Goal: Transaction & Acquisition: Purchase product/service

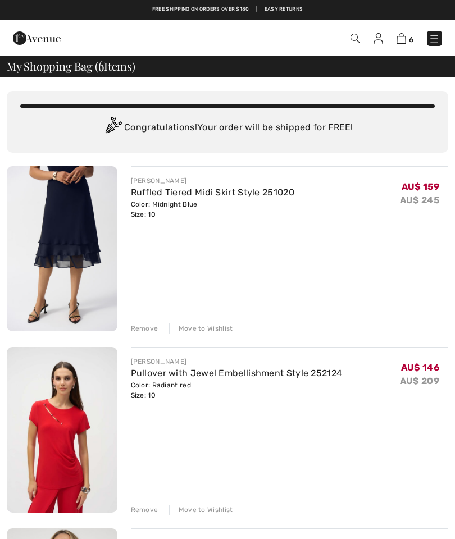
click at [63, 257] on img at bounding box center [62, 248] width 111 height 165
click at [143, 332] on div "Remove" at bounding box center [145, 329] width 28 height 10
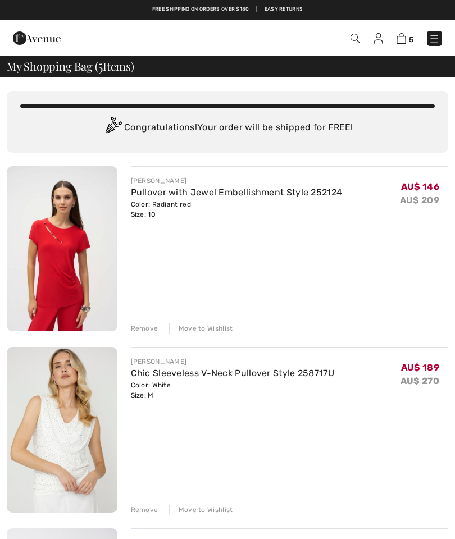
click at [147, 331] on div "Remove" at bounding box center [145, 329] width 28 height 10
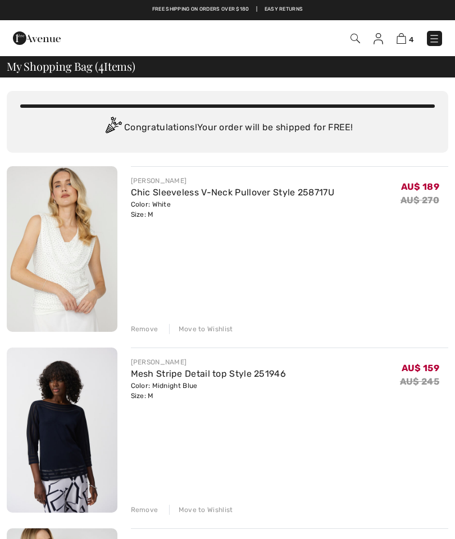
click at [143, 331] on div "Remove" at bounding box center [145, 329] width 28 height 10
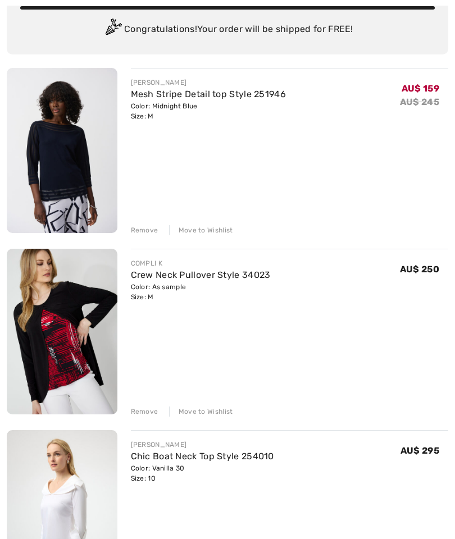
scroll to position [98, 0]
click at [145, 411] on div "Remove" at bounding box center [145, 412] width 28 height 10
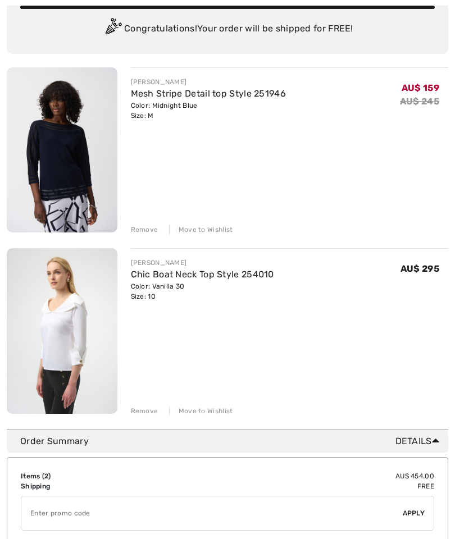
scroll to position [0, 0]
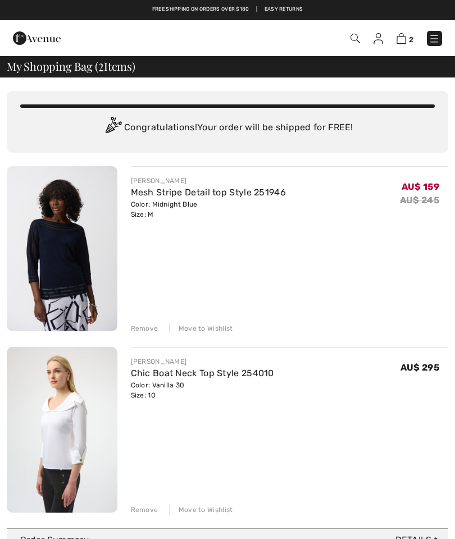
click at [439, 39] on img at bounding box center [434, 38] width 11 height 11
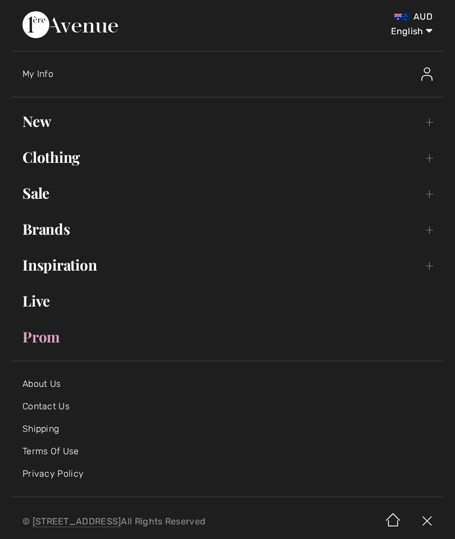
click at [436, 228] on link "Brands Open submenu" at bounding box center [227, 229] width 433 height 25
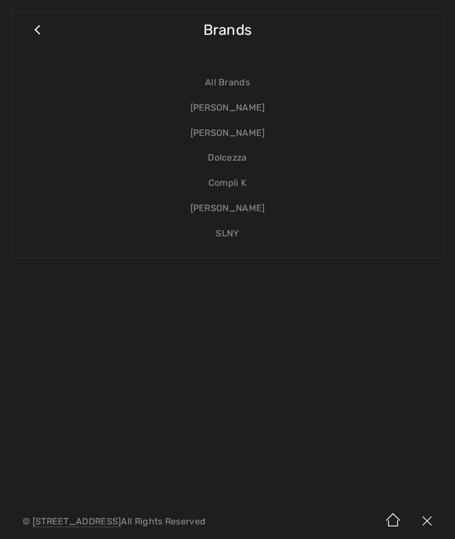
click at [244, 134] on link "[PERSON_NAME]" at bounding box center [227, 133] width 409 height 25
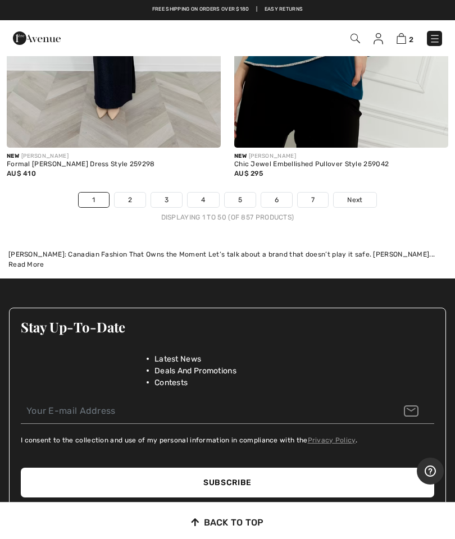
scroll to position [9750, 0]
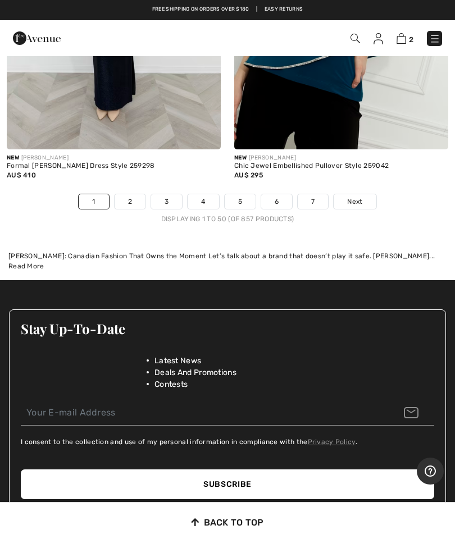
click at [354, 197] on span "Next" at bounding box center [354, 202] width 15 height 10
click at [358, 197] on link "Next" at bounding box center [355, 201] width 42 height 15
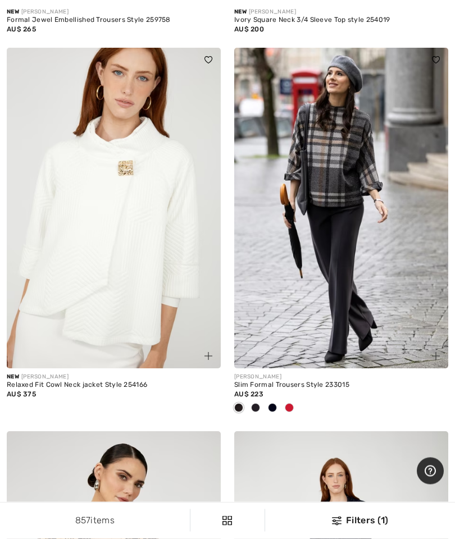
scroll to position [5613, 0]
click at [138, 280] on img at bounding box center [114, 208] width 214 height 321
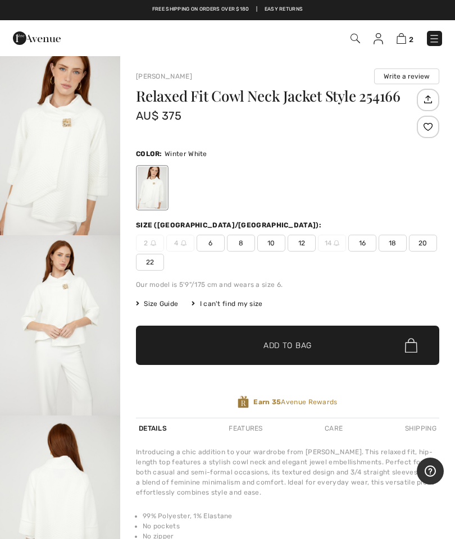
click at [278, 243] on span "10" at bounding box center [271, 243] width 28 height 17
click at [309, 351] on span "Add to Bag" at bounding box center [287, 346] width 48 height 12
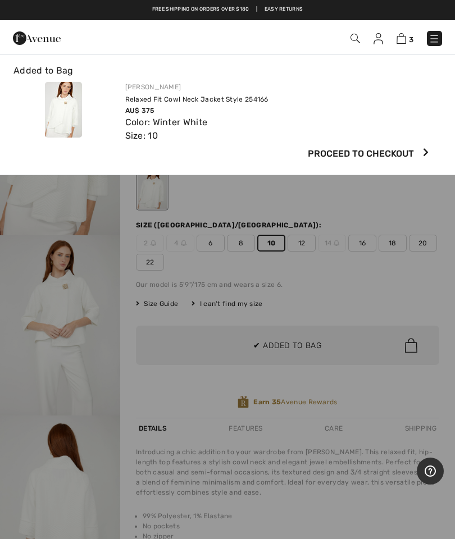
click at [61, 328] on div at bounding box center [227, 269] width 455 height 539
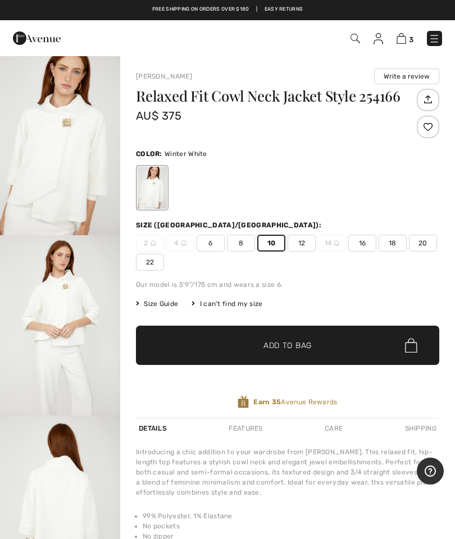
click at [56, 147] on img "1 / 4" at bounding box center [60, 145] width 120 height 180
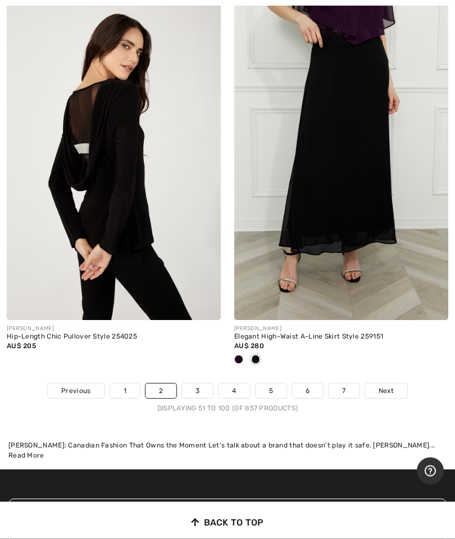
scroll to position [9524, 0]
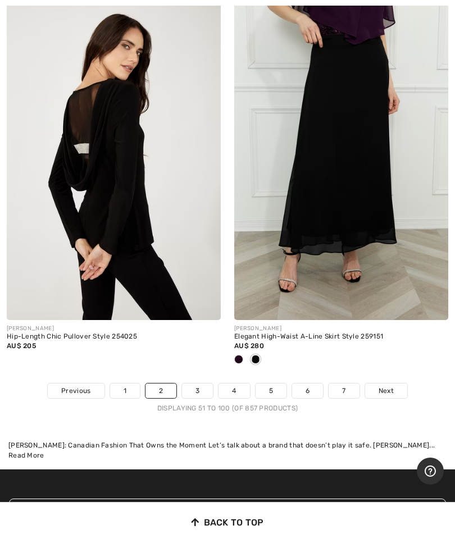
click at [389, 386] on span "Next" at bounding box center [386, 391] width 15 height 10
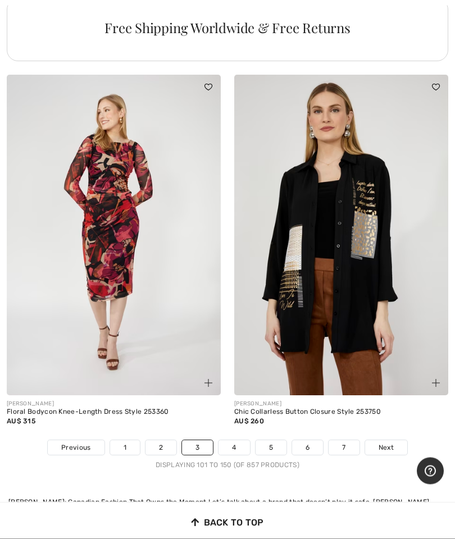
scroll to position [9448, 0]
click at [388, 443] on span "Next" at bounding box center [386, 448] width 15 height 10
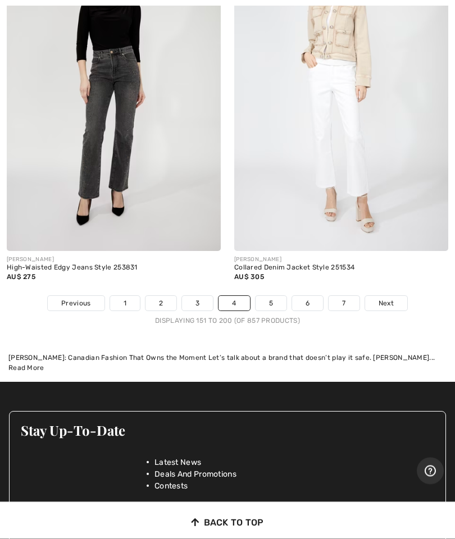
scroll to position [9575, 0]
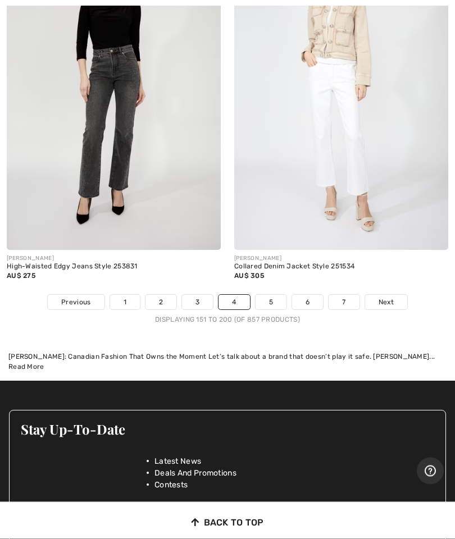
click at [392, 298] on span "Next" at bounding box center [386, 303] width 15 height 10
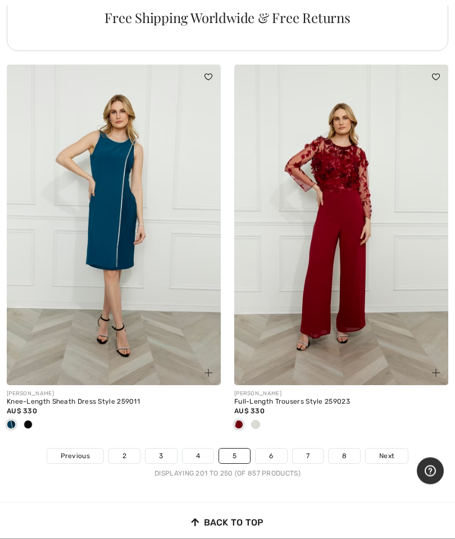
scroll to position [9496, 0]
click at [389, 451] on span "Next" at bounding box center [386, 456] width 15 height 10
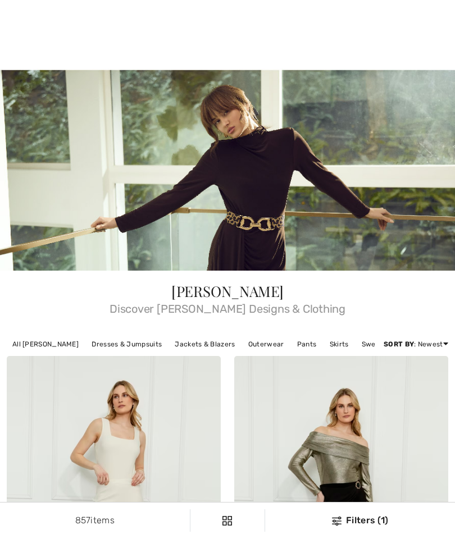
checkbox input "true"
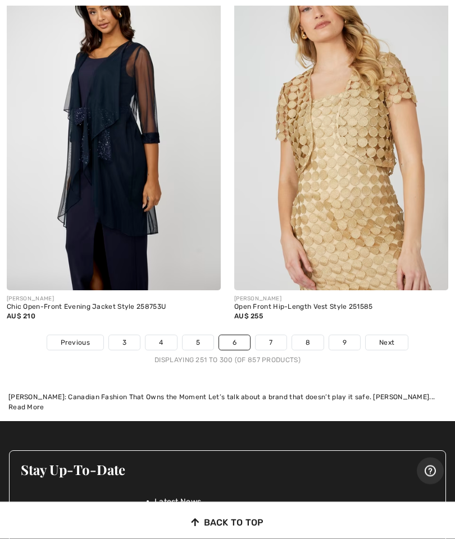
scroll to position [9535, 0]
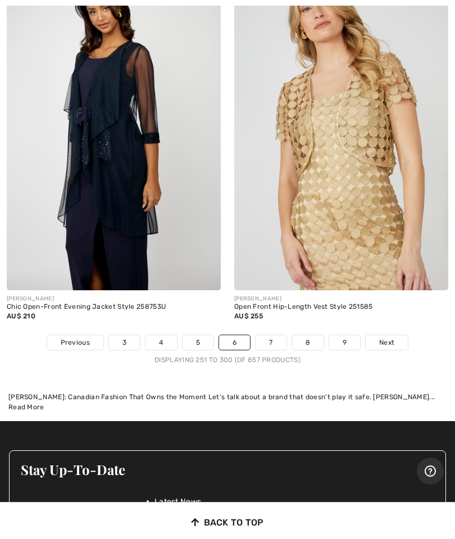
click at [387, 338] on span "Next" at bounding box center [386, 343] width 15 height 10
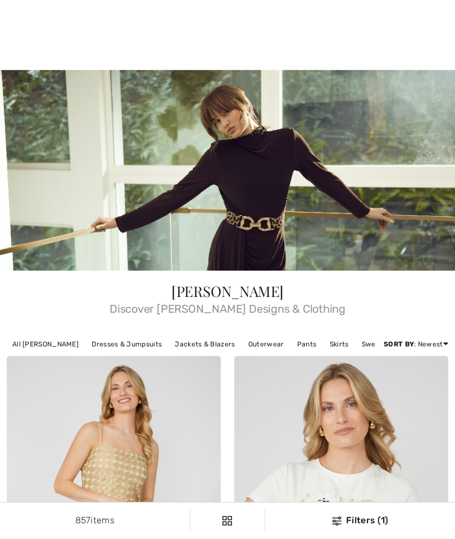
checkbox input "true"
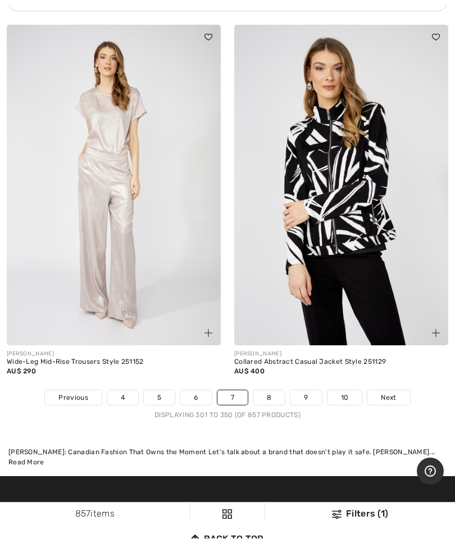
scroll to position [9502, 0]
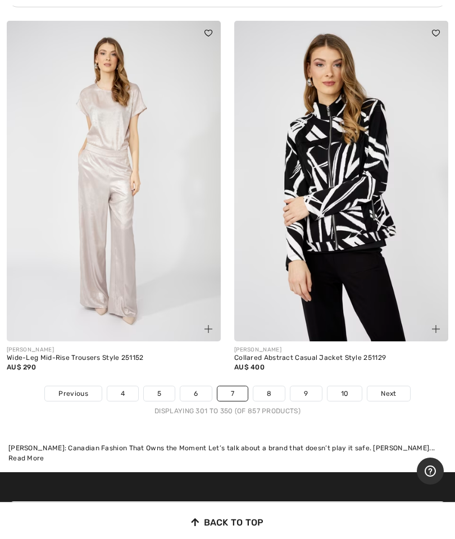
click at [393, 388] on link "Next" at bounding box center [388, 394] width 42 height 15
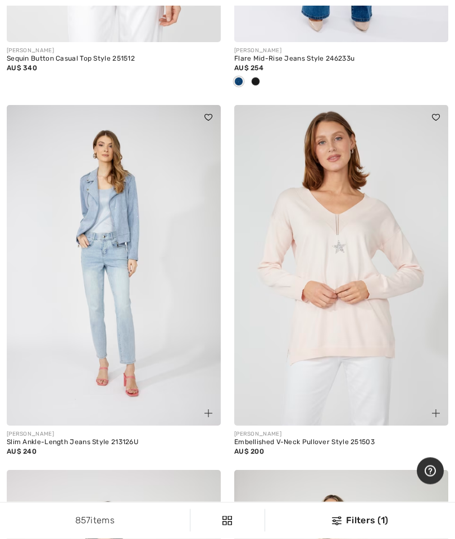
scroll to position [8266, 0]
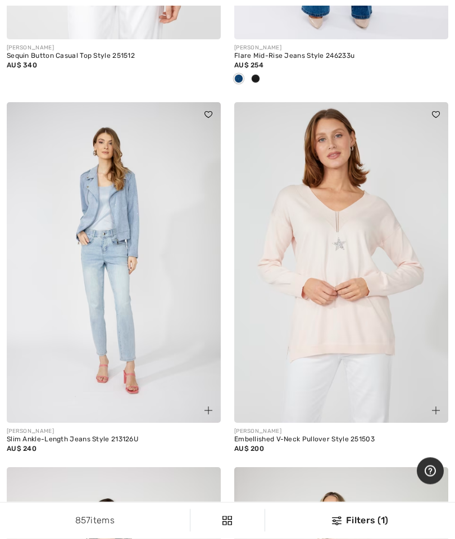
click at [352, 310] on img at bounding box center [341, 263] width 214 height 321
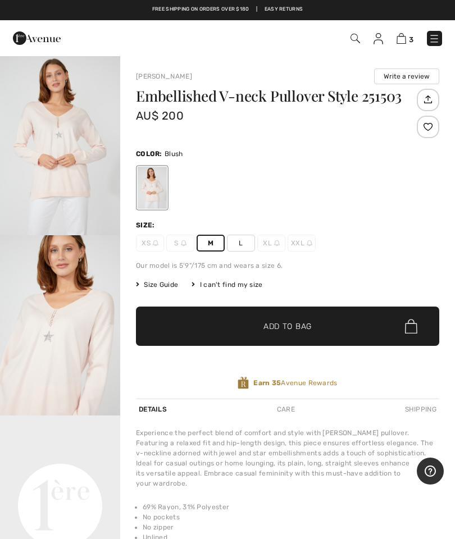
click at [342, 329] on span "✔ Added to Bag Add to Bag" at bounding box center [287, 326] width 303 height 39
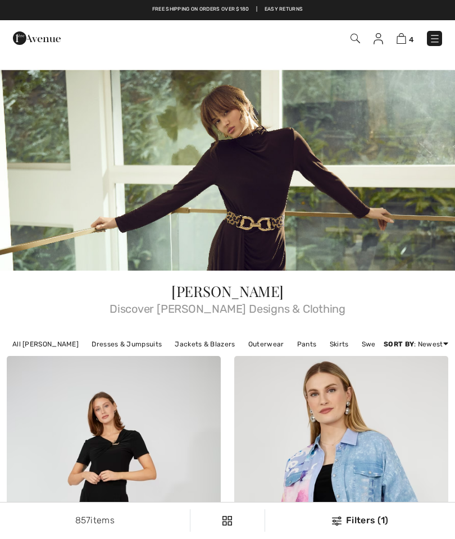
checkbox input "true"
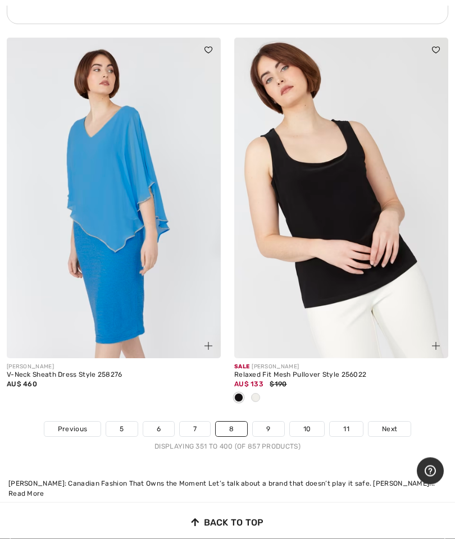
scroll to position [9504, 0]
click at [393, 424] on span "Next" at bounding box center [389, 429] width 15 height 10
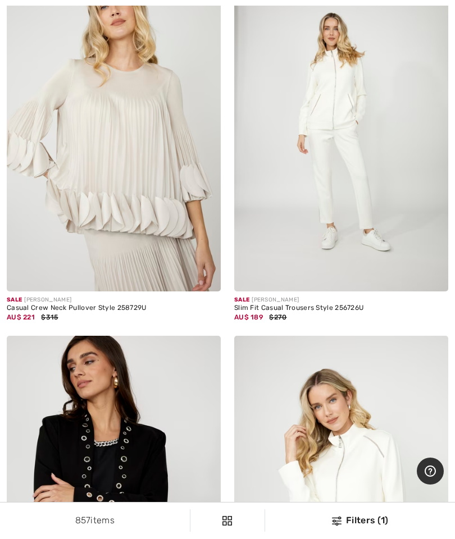
scroll to position [754, 0]
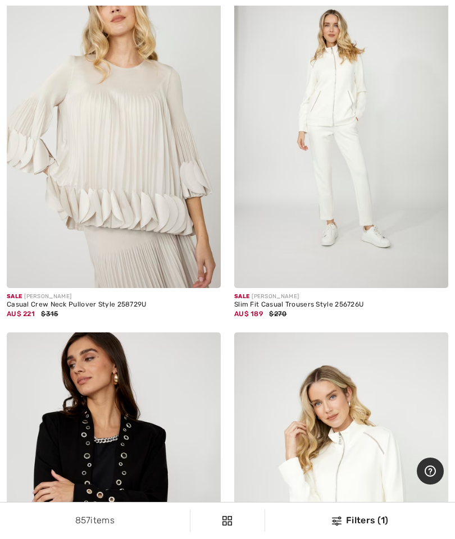
click at [364, 181] on img at bounding box center [341, 127] width 214 height 321
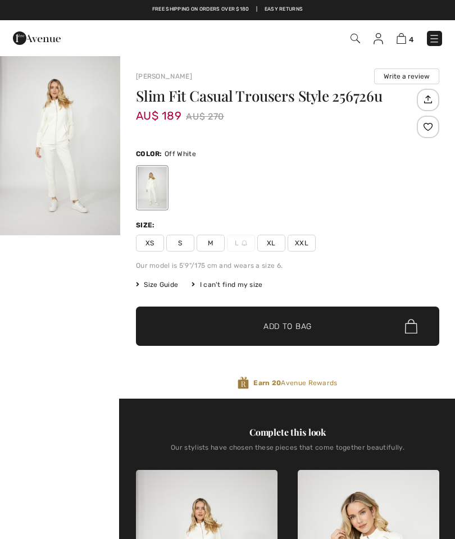
checkbox input "true"
click at [63, 156] on img "1 / 1" at bounding box center [60, 145] width 120 height 180
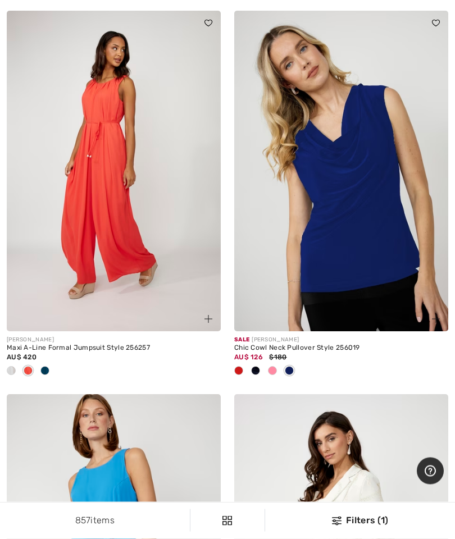
scroll to position [6053, 0]
click at [275, 366] on span at bounding box center [272, 370] width 9 height 9
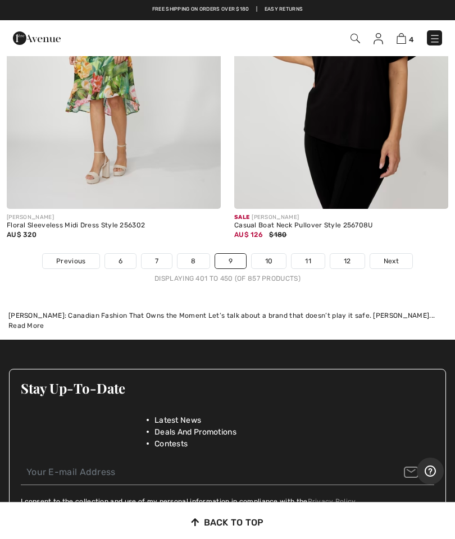
scroll to position [9634, 0]
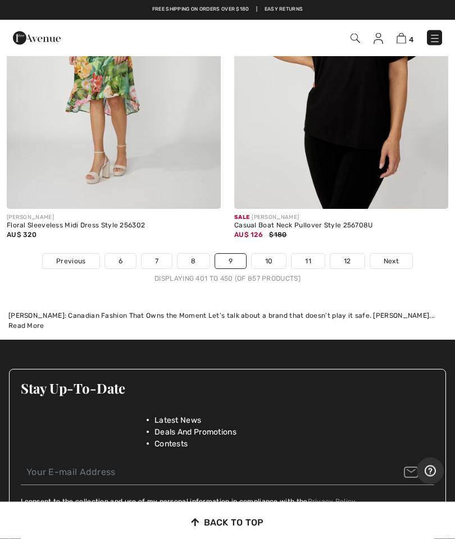
click at [397, 257] on span "Next" at bounding box center [391, 262] width 15 height 10
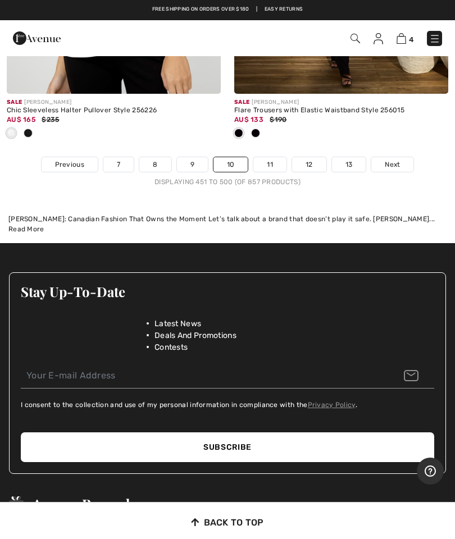
scroll to position [9725, 0]
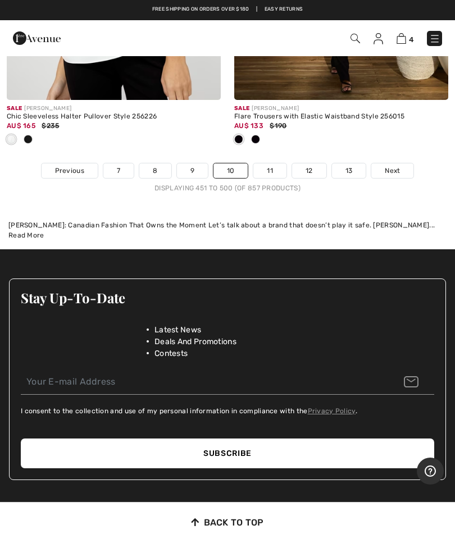
click at [403, 163] on link "Next" at bounding box center [392, 170] width 42 height 15
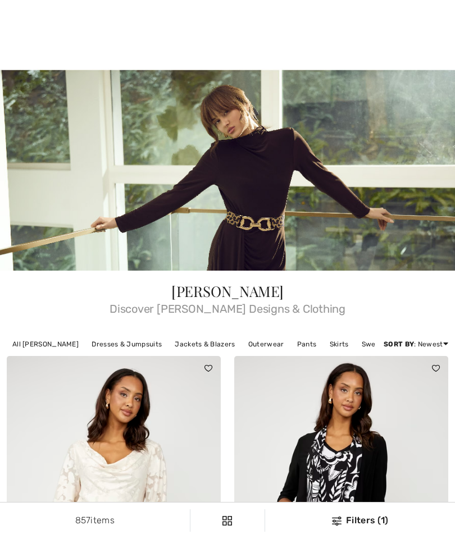
checkbox input "true"
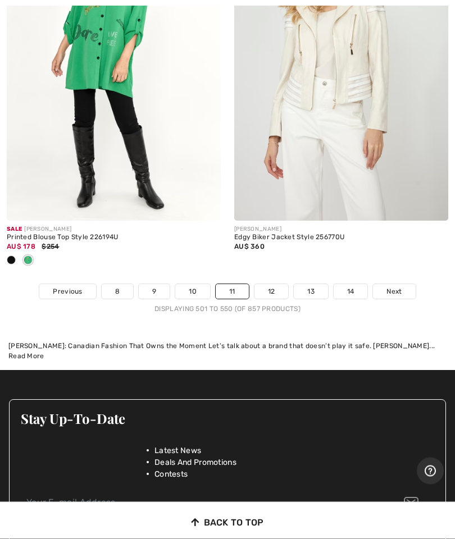
scroll to position [9619, 0]
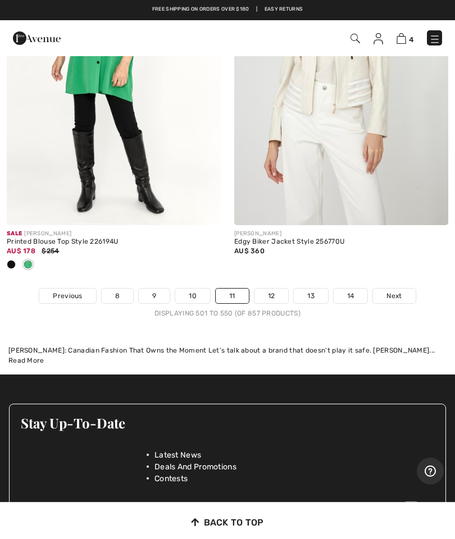
click at [397, 291] on span "Next" at bounding box center [394, 296] width 15 height 10
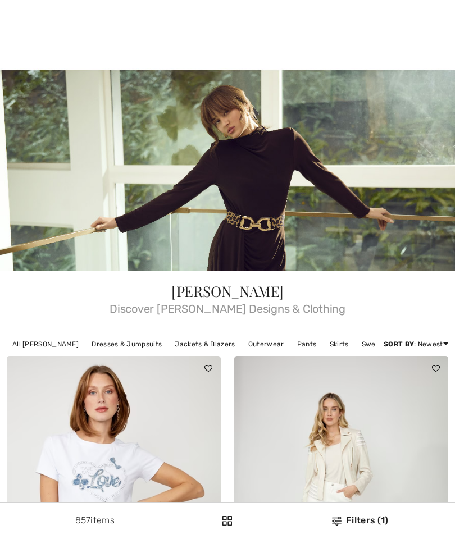
checkbox input "true"
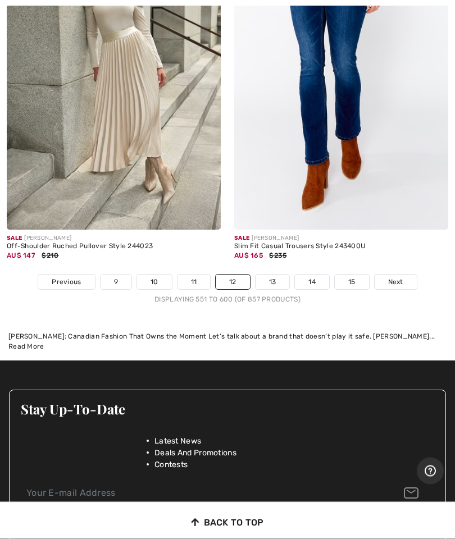
scroll to position [9578, 0]
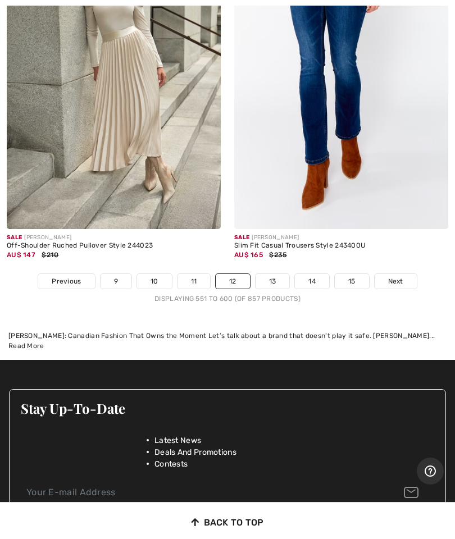
click at [404, 277] on link "Next" at bounding box center [396, 281] width 42 height 15
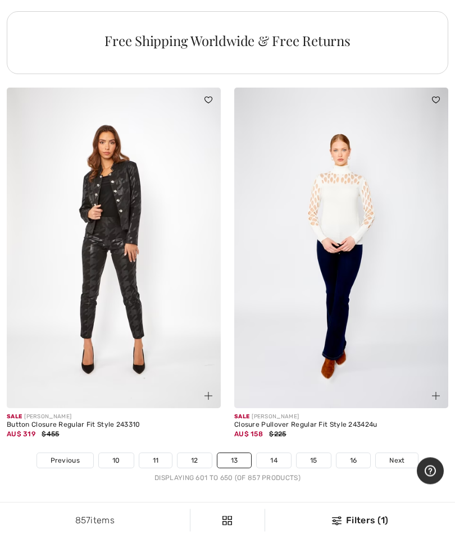
scroll to position [9372, 0]
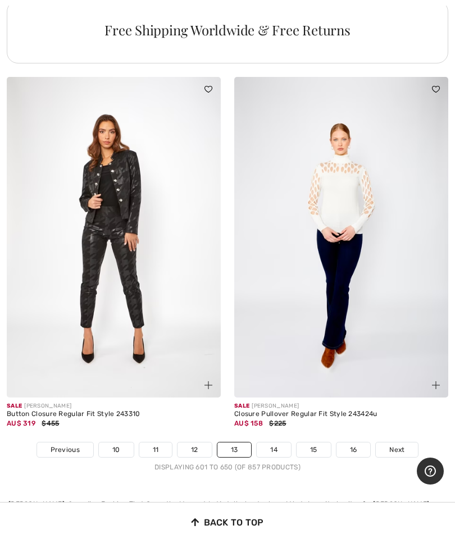
click at [283, 443] on link "14" at bounding box center [274, 450] width 34 height 15
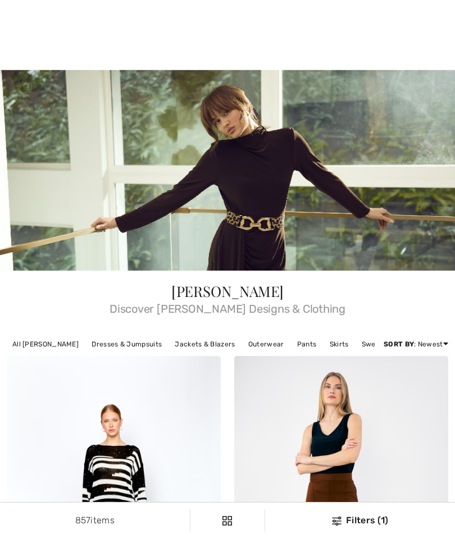
checkbox input "true"
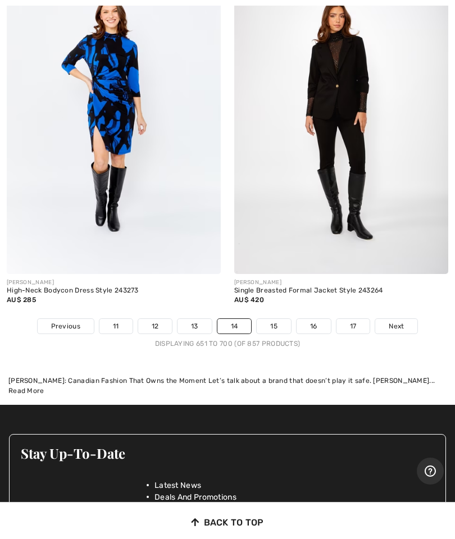
scroll to position [9525, 0]
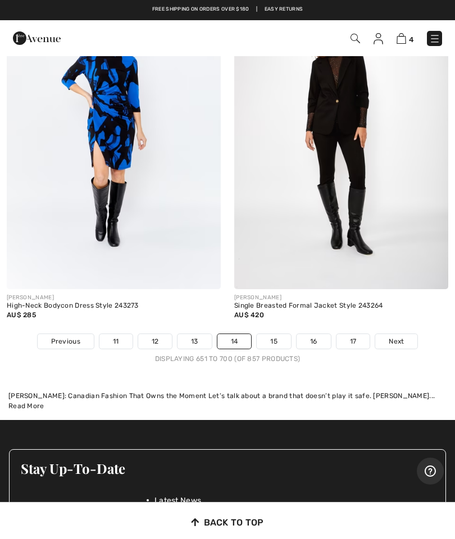
click at [397, 337] on span "Next" at bounding box center [396, 342] width 15 height 10
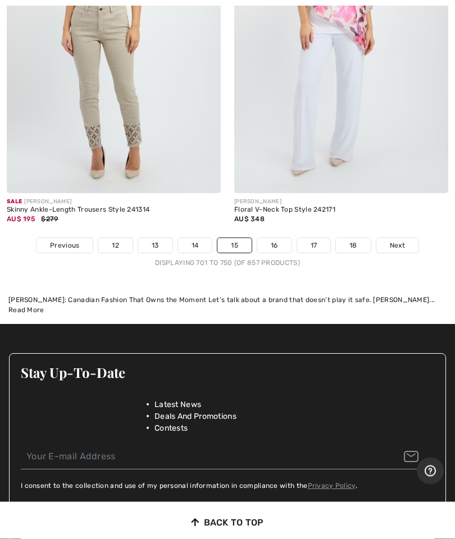
scroll to position [9596, 0]
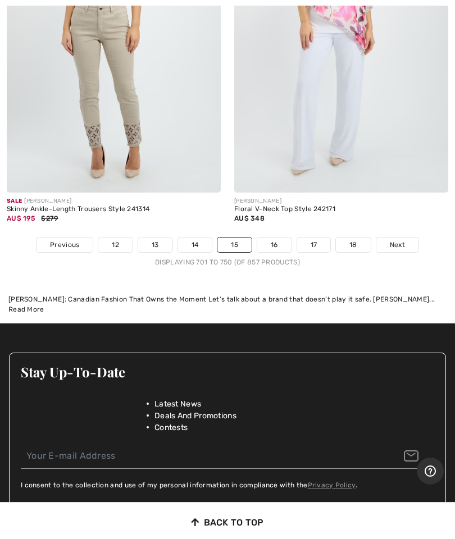
click at [277, 241] on link "16" at bounding box center [274, 245] width 34 height 15
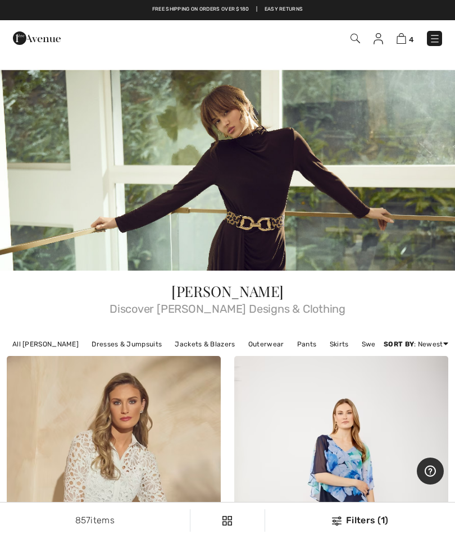
click at [438, 43] on img at bounding box center [434, 38] width 11 height 11
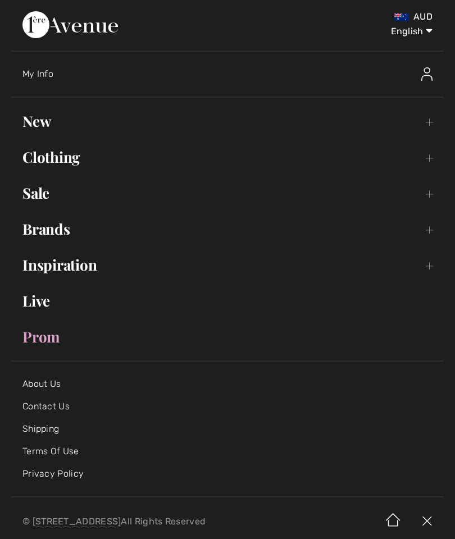
click at [433, 196] on link "Sale Toggle submenu" at bounding box center [227, 193] width 433 height 25
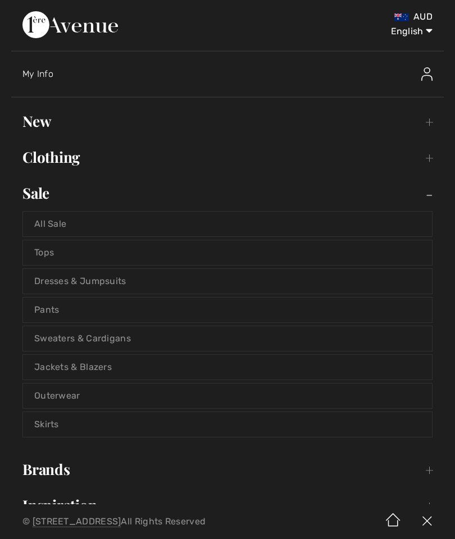
click at [54, 255] on link "Tops" at bounding box center [227, 252] width 409 height 25
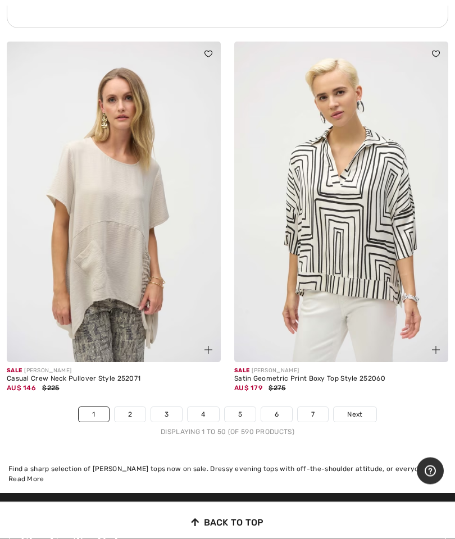
scroll to position [9424, 0]
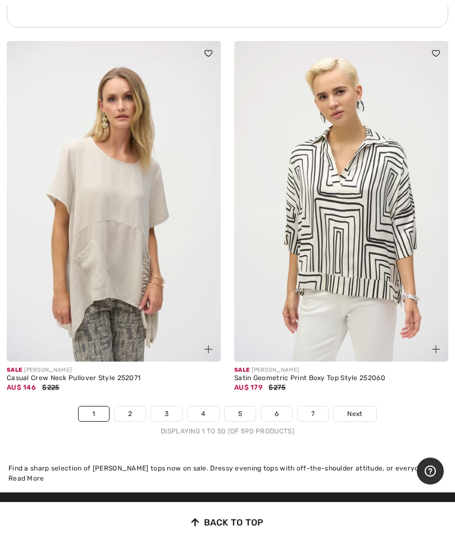
click at [362, 409] on span "Next" at bounding box center [354, 414] width 15 height 10
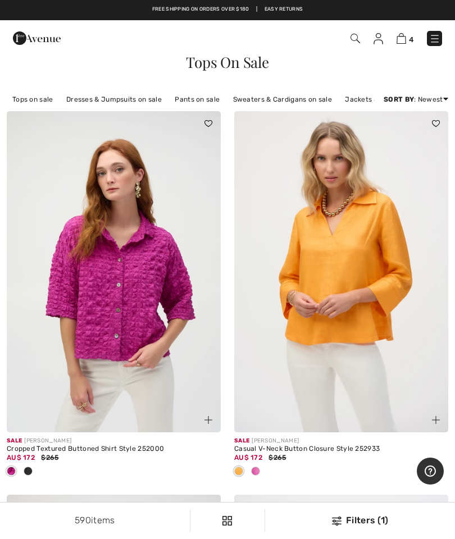
click at [31, 469] on span at bounding box center [28, 471] width 9 height 9
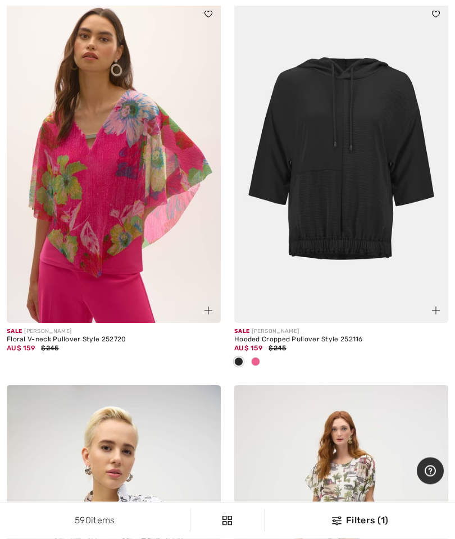
scroll to position [1618, 0]
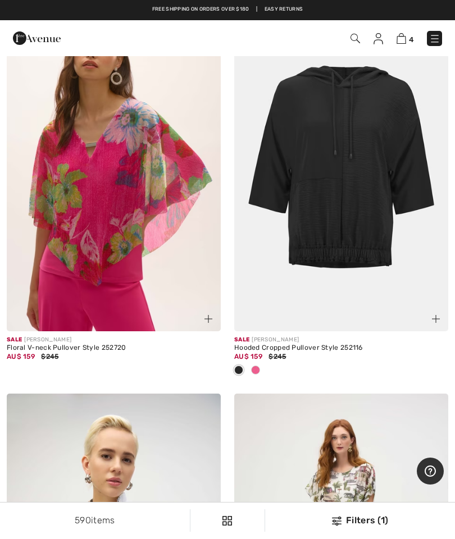
click at [263, 374] on div at bounding box center [255, 371] width 17 height 19
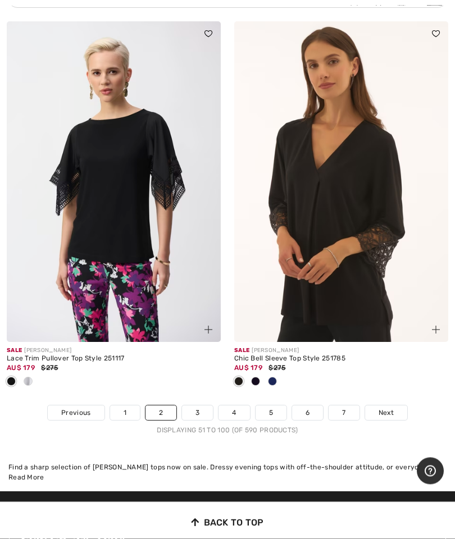
scroll to position [9498, 0]
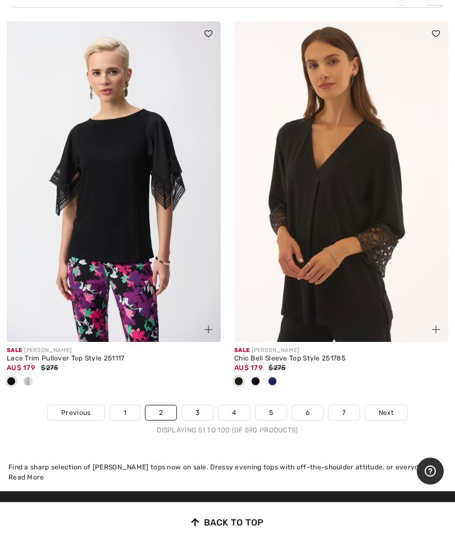
click at [394, 406] on link "Next" at bounding box center [386, 413] width 42 height 15
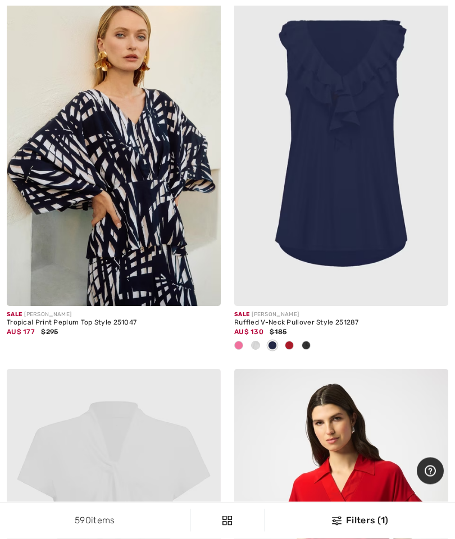
scroll to position [3528, 0]
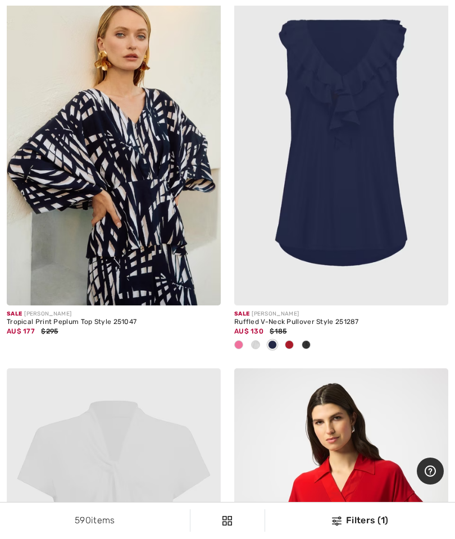
click at [296, 345] on div at bounding box center [289, 346] width 17 height 19
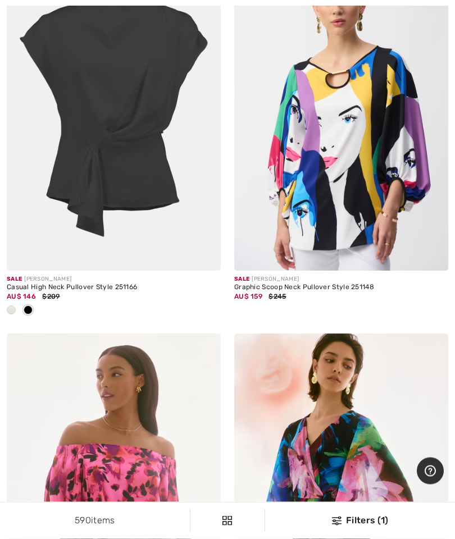
scroll to position [5559, 0]
click at [16, 302] on div at bounding box center [11, 311] width 17 height 19
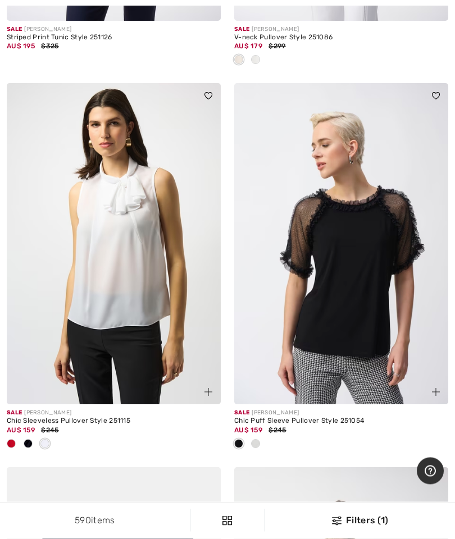
scroll to position [7787, 0]
click at [258, 439] on span at bounding box center [255, 443] width 9 height 9
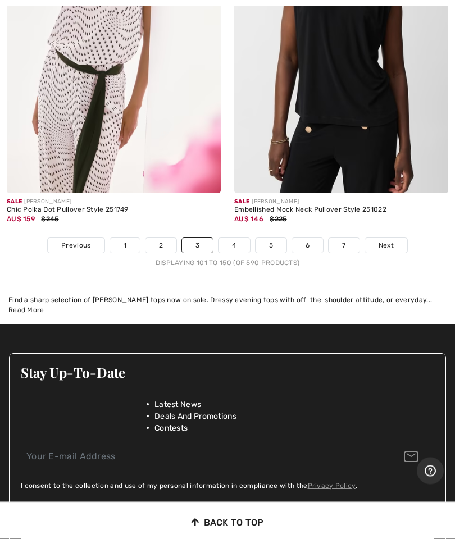
scroll to position [9611, 0]
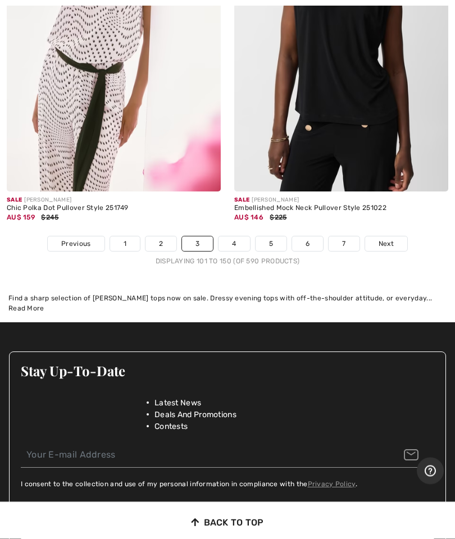
click at [394, 237] on link "Next" at bounding box center [386, 244] width 42 height 15
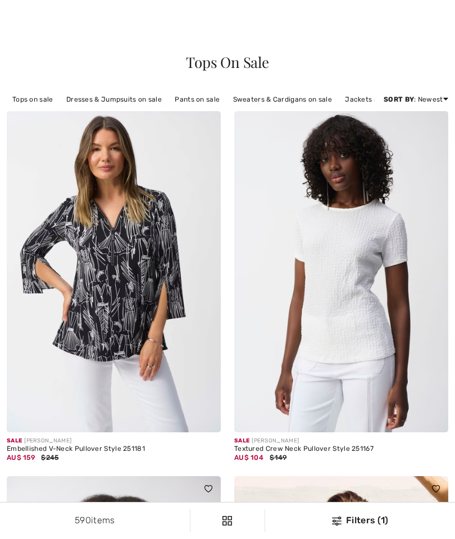
checkbox input "true"
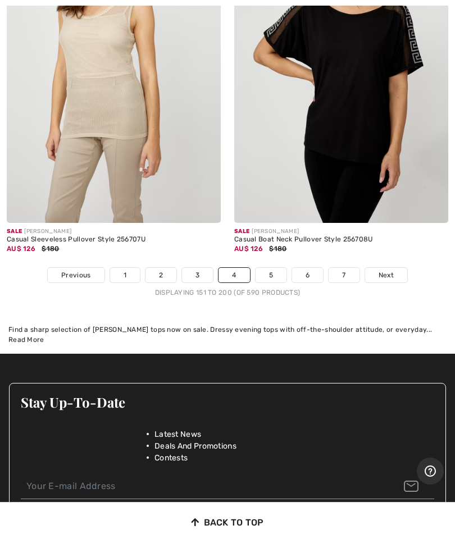
scroll to position [9411, 0]
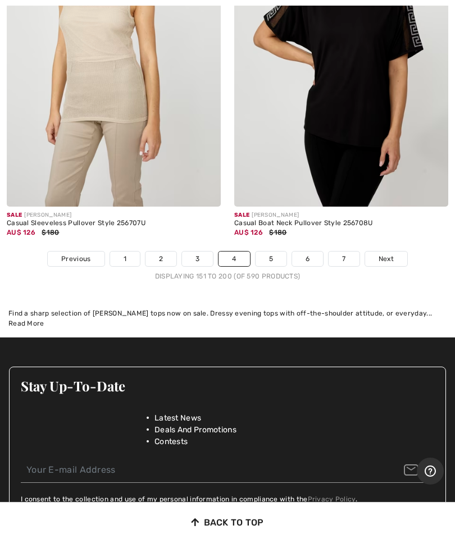
click at [393, 254] on span "Next" at bounding box center [386, 259] width 15 height 10
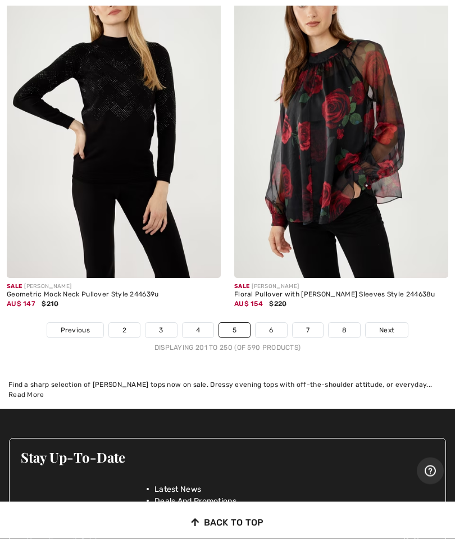
scroll to position [9413, 0]
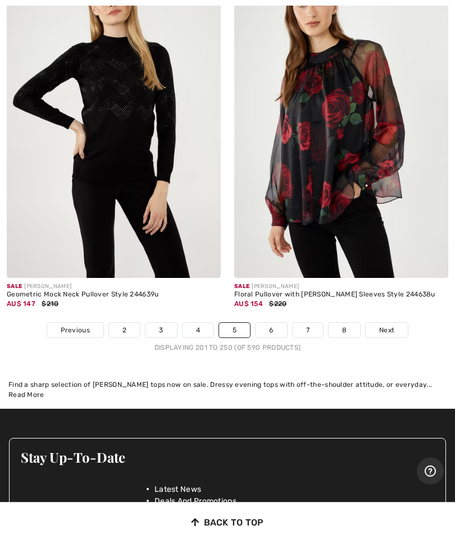
click at [389, 325] on span "Next" at bounding box center [386, 330] width 15 height 10
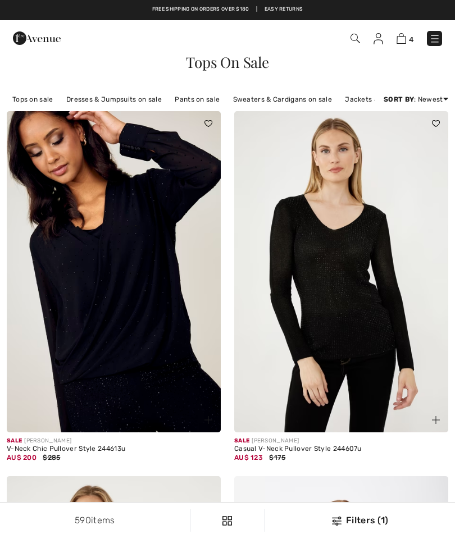
checkbox input "true"
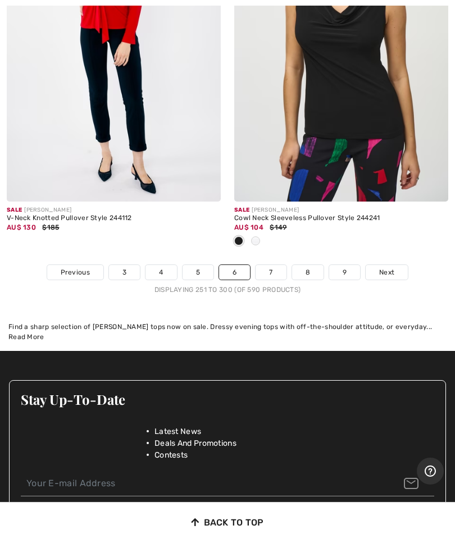
scroll to position [9528, 0]
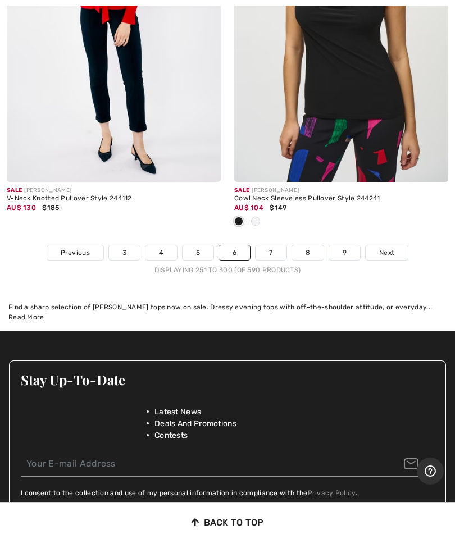
click at [388, 248] on span "Next" at bounding box center [386, 253] width 15 height 10
click at [393, 248] on span "Next" at bounding box center [386, 253] width 15 height 10
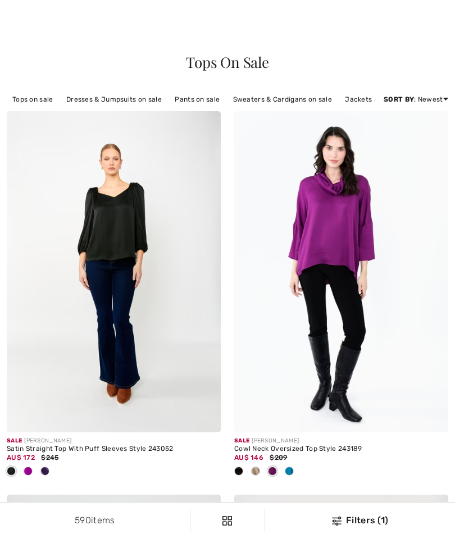
checkbox input "true"
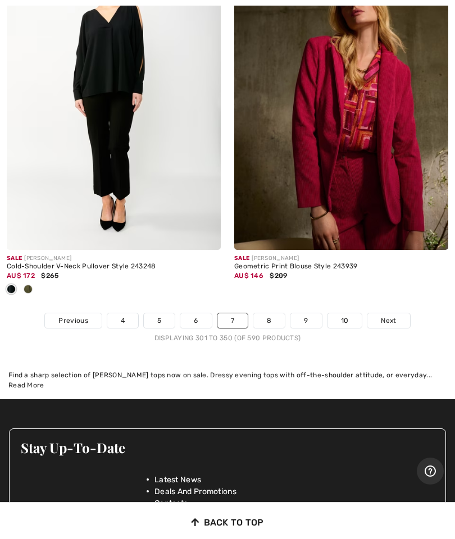
scroll to position [9396, 0]
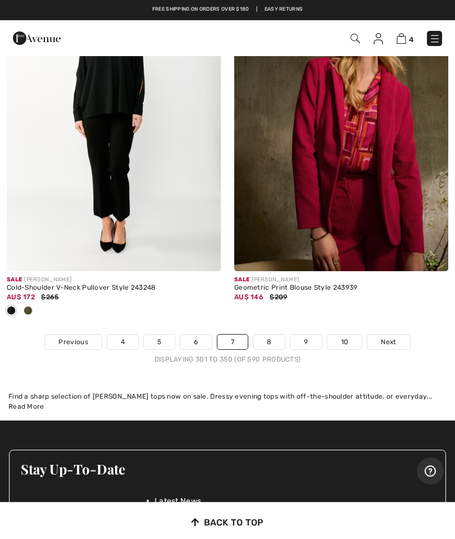
click at [393, 335] on link "Next" at bounding box center [388, 342] width 42 height 15
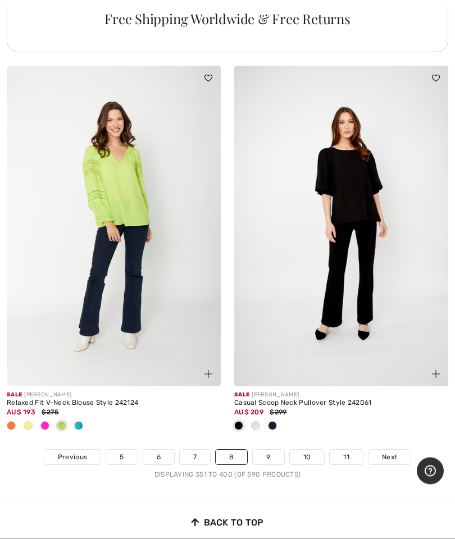
scroll to position [9212, 0]
click at [398, 450] on link "Next" at bounding box center [390, 457] width 42 height 15
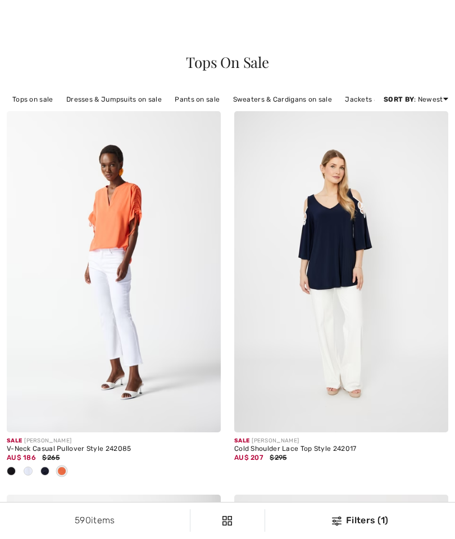
checkbox input "true"
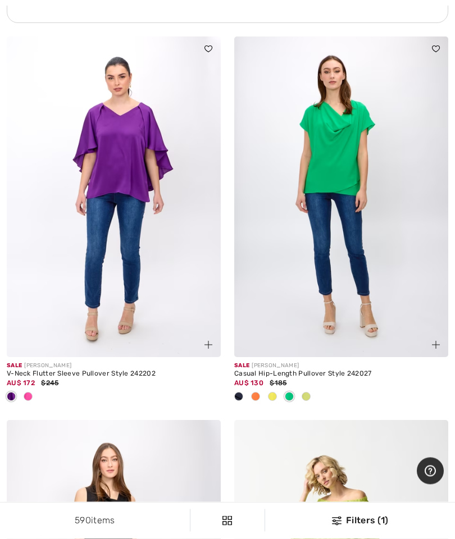
scroll to position [2435, 0]
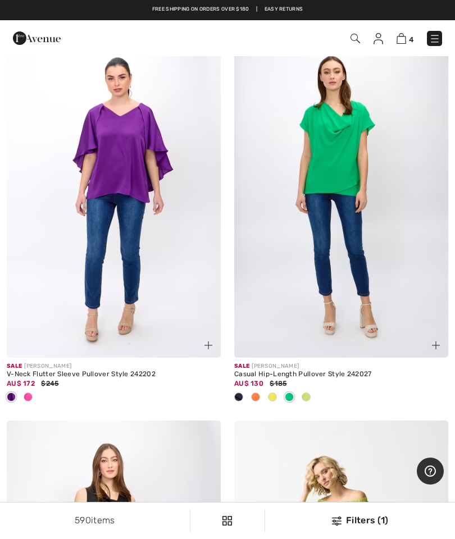
click at [310, 397] on div at bounding box center [306, 398] width 17 height 19
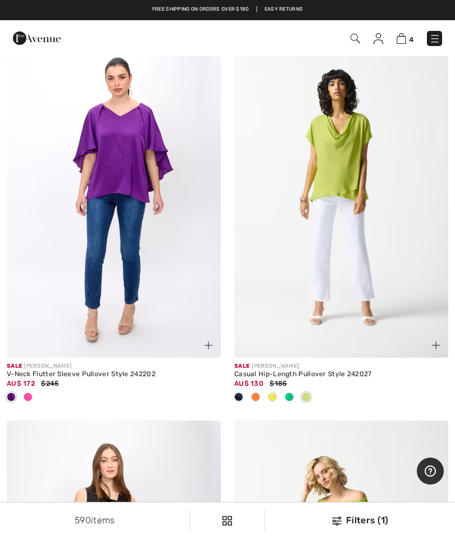
click at [274, 401] on div at bounding box center [272, 398] width 17 height 19
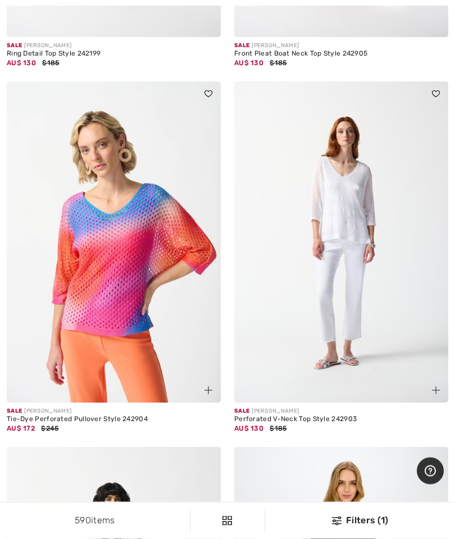
scroll to position [5080, 0]
click at [98, 306] on img at bounding box center [114, 241] width 214 height 321
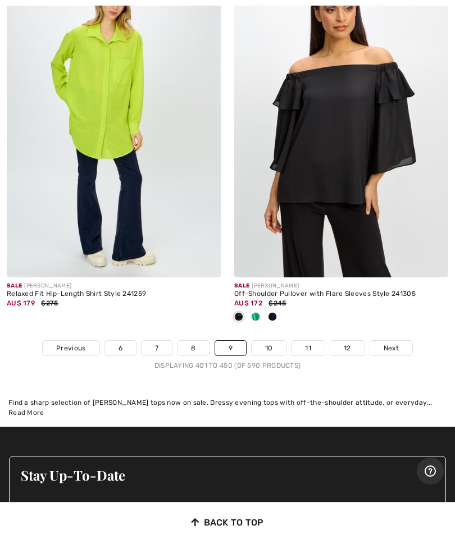
scroll to position [9540, 0]
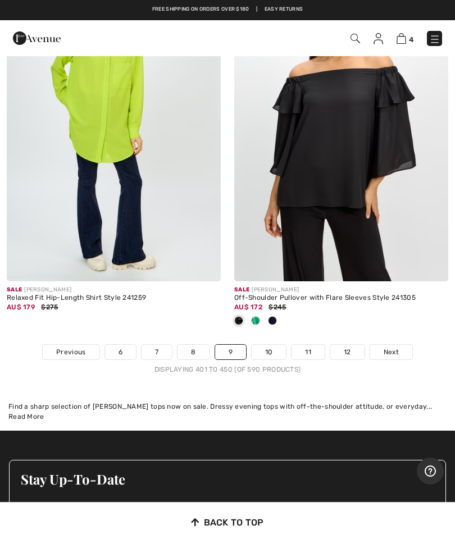
click at [397, 347] on span "Next" at bounding box center [391, 352] width 15 height 10
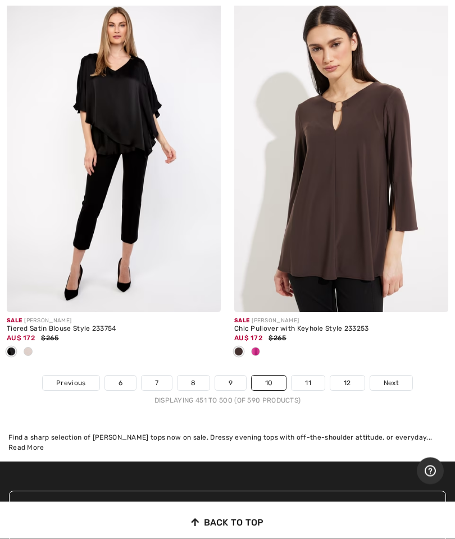
scroll to position [9379, 0]
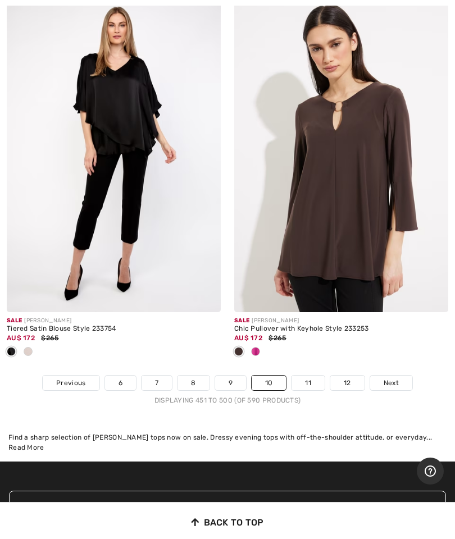
click at [399, 376] on link "Next" at bounding box center [391, 383] width 42 height 15
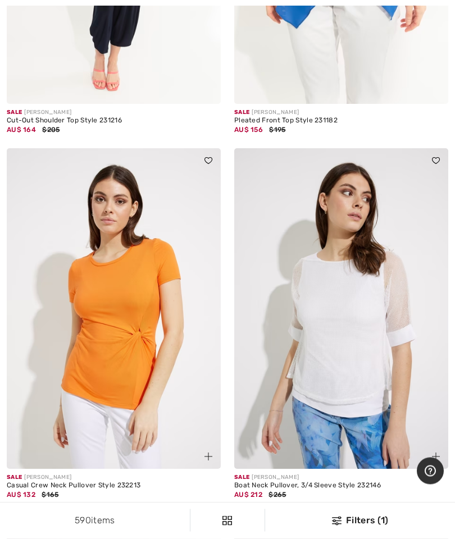
scroll to position [5744, 0]
click at [262, 504] on div at bounding box center [255, 509] width 17 height 19
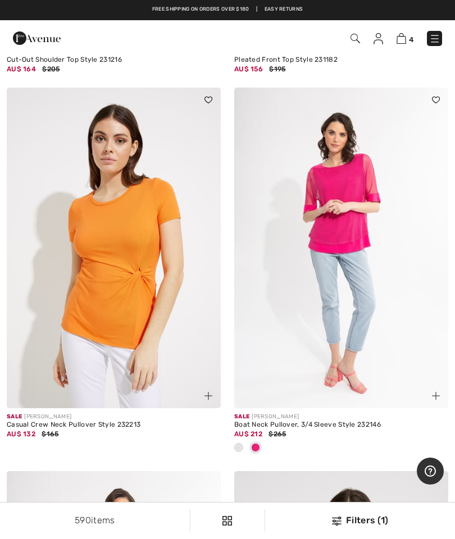
scroll to position [5805, 0]
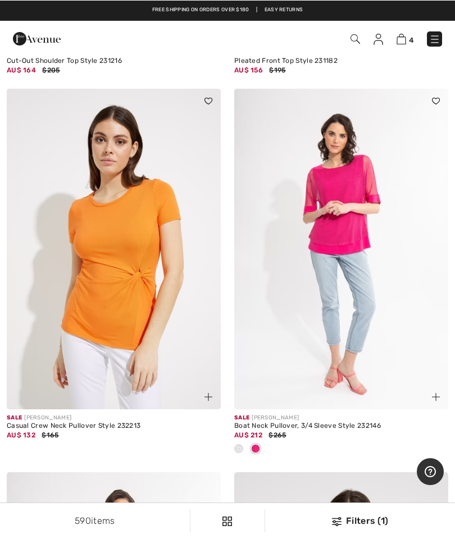
click at [349, 267] on img at bounding box center [341, 248] width 214 height 321
click at [359, 243] on img at bounding box center [341, 248] width 214 height 321
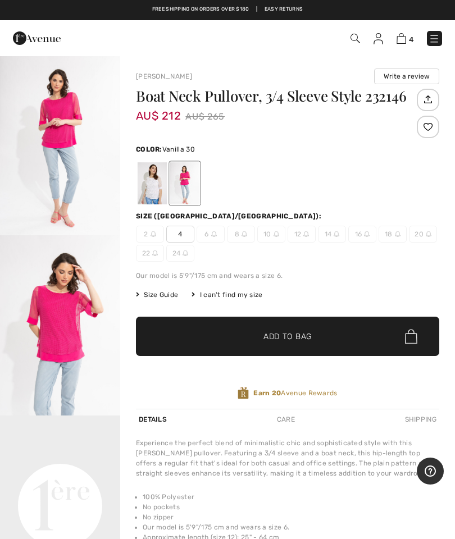
click at [157, 181] on div at bounding box center [152, 183] width 29 height 42
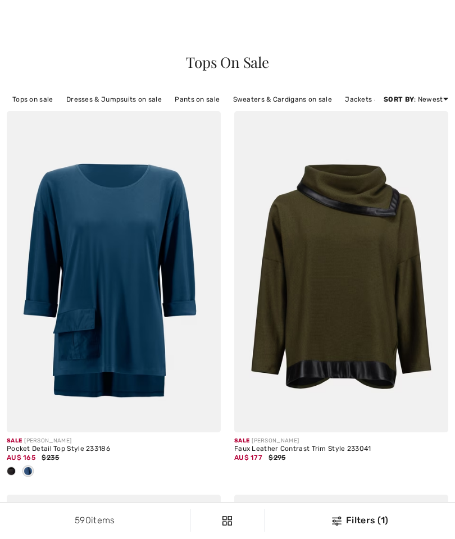
checkbox input "true"
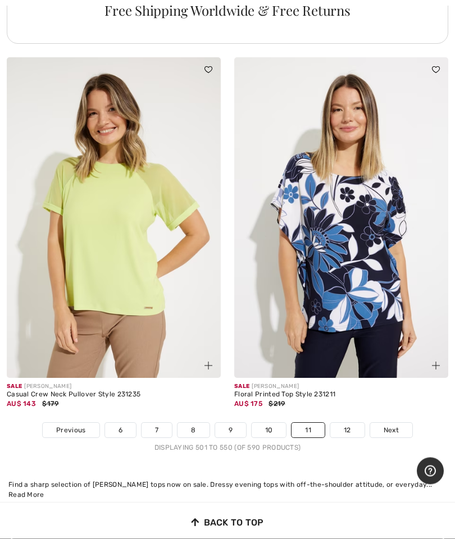
scroll to position [9313, 0]
click at [398, 425] on span "Next" at bounding box center [391, 430] width 15 height 10
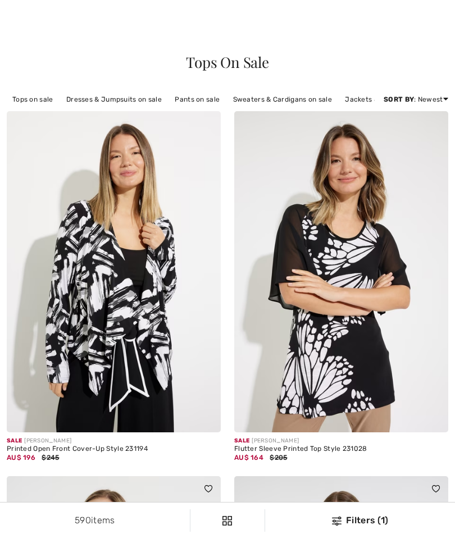
checkbox input "true"
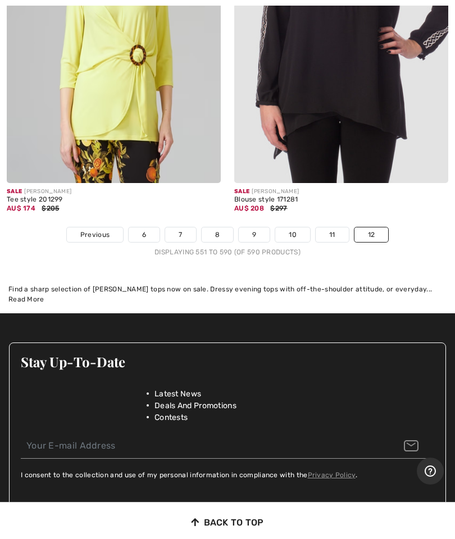
scroll to position [7472, 0]
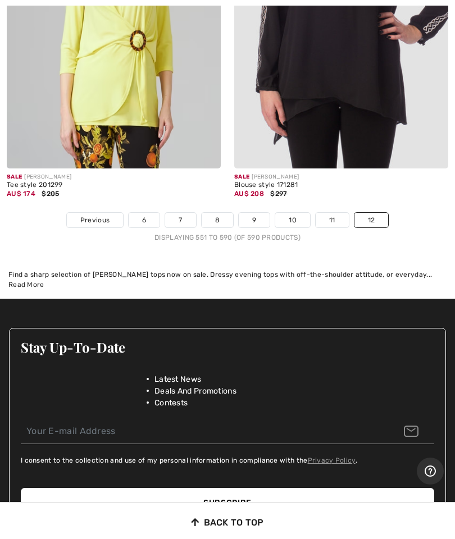
click at [369, 213] on link "12" at bounding box center [371, 220] width 34 height 15
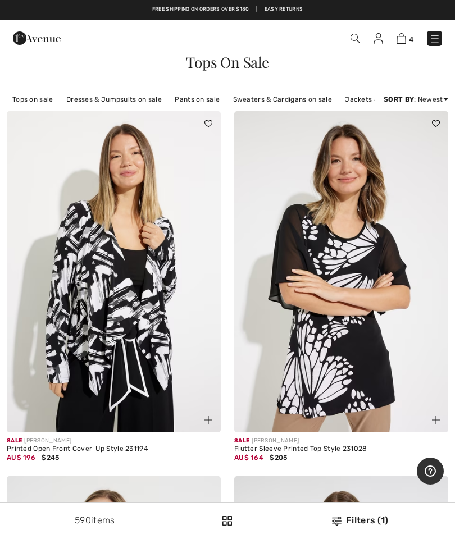
click at [440, 42] on img at bounding box center [434, 38] width 11 height 11
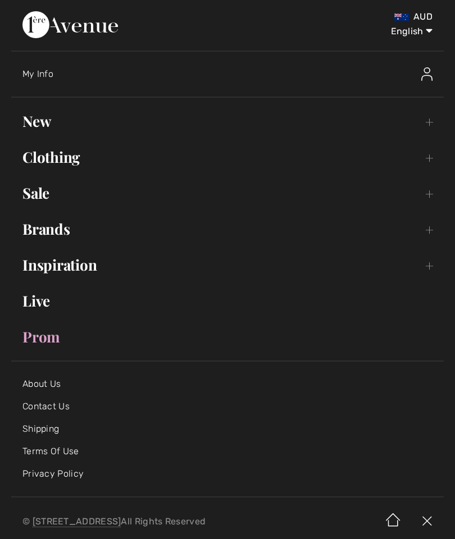
click at [432, 193] on link "Sale Toggle submenu" at bounding box center [227, 193] width 433 height 25
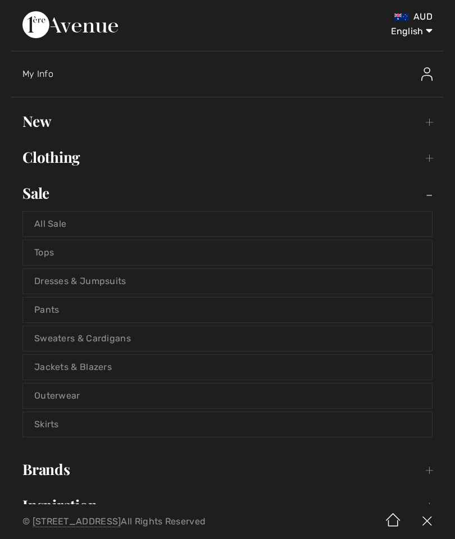
click at [57, 424] on link "Skirts" at bounding box center [227, 424] width 409 height 25
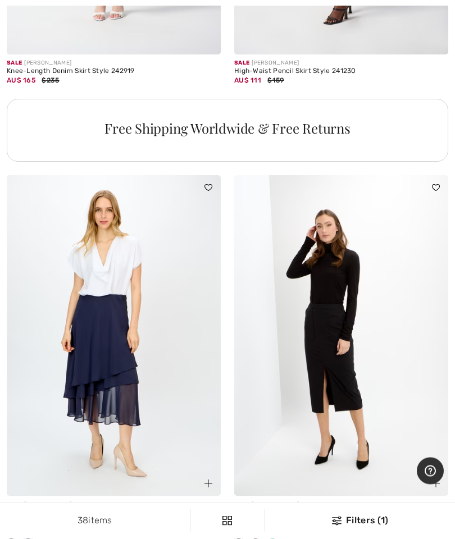
scroll to position [6854, 0]
click at [106, 366] on img at bounding box center [114, 335] width 214 height 321
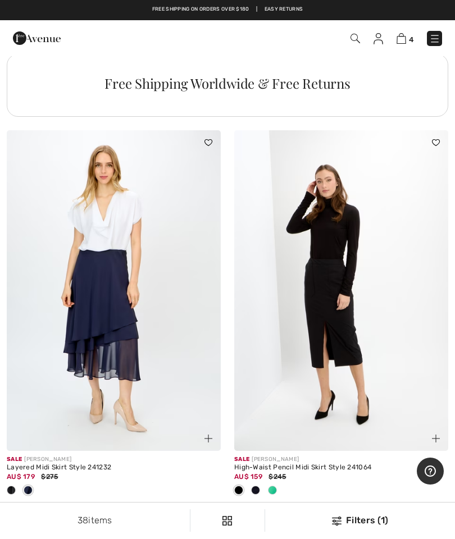
scroll to position [6899, 0]
click at [115, 309] on img at bounding box center [114, 290] width 214 height 321
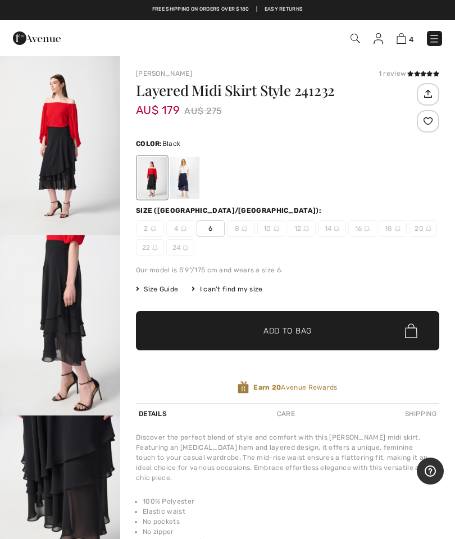
click at [192, 179] on div at bounding box center [184, 178] width 29 height 42
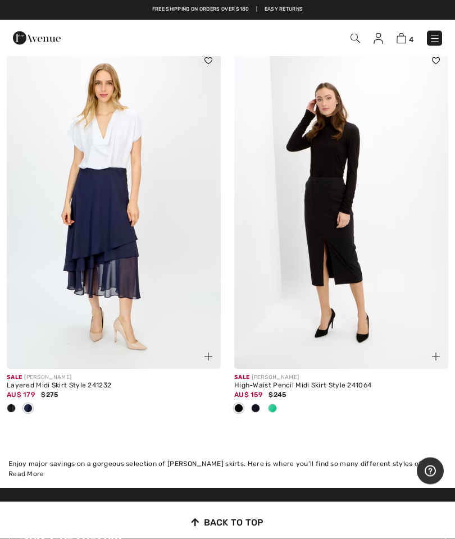
scroll to position [6975, 0]
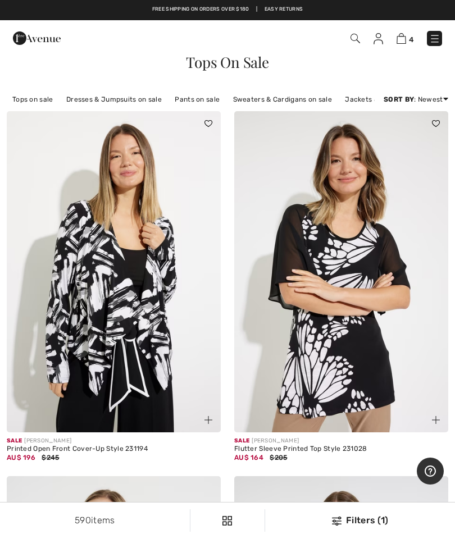
click at [439, 42] on img at bounding box center [434, 38] width 11 height 11
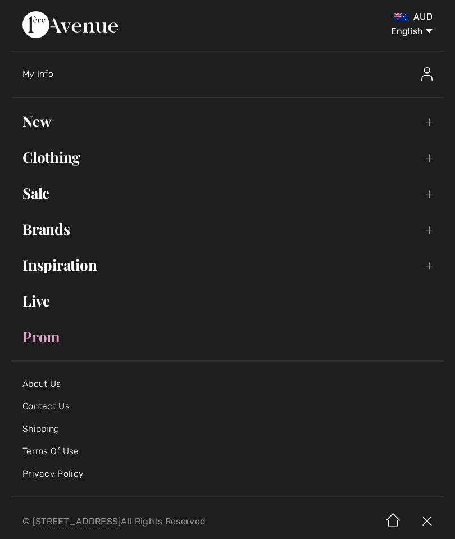
click at [437, 124] on link "New Toggle submenu" at bounding box center [227, 121] width 433 height 25
